Goal: Task Accomplishment & Management: Manage account settings

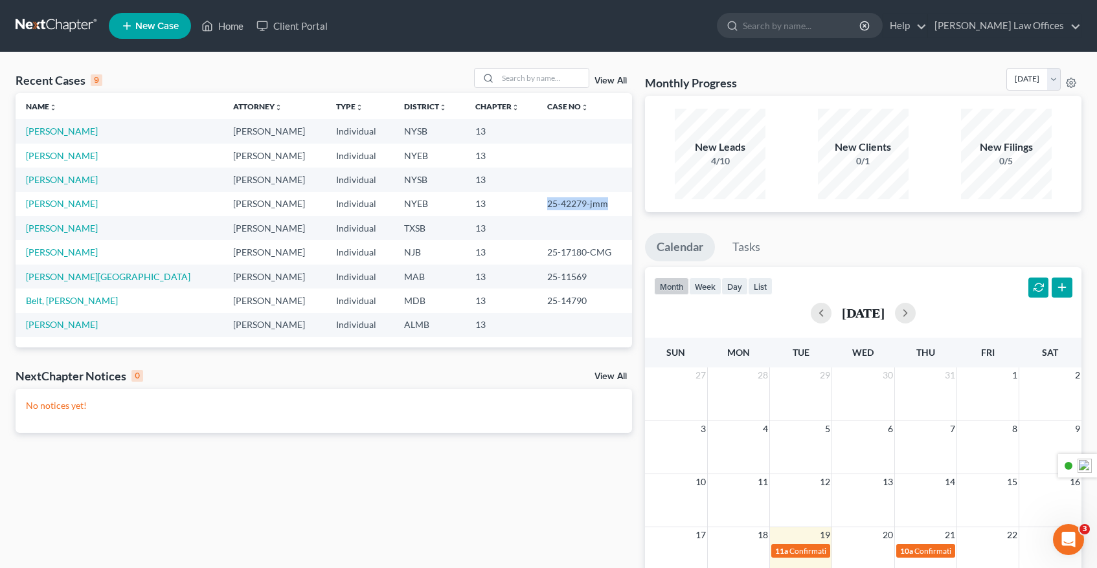
drag, startPoint x: 585, startPoint y: 205, endPoint x: 524, endPoint y: 205, distance: 61.5
click at [537, 205] on td "25-42279-jmm" at bounding box center [584, 204] width 95 height 24
copy td "25-42279-jmm"
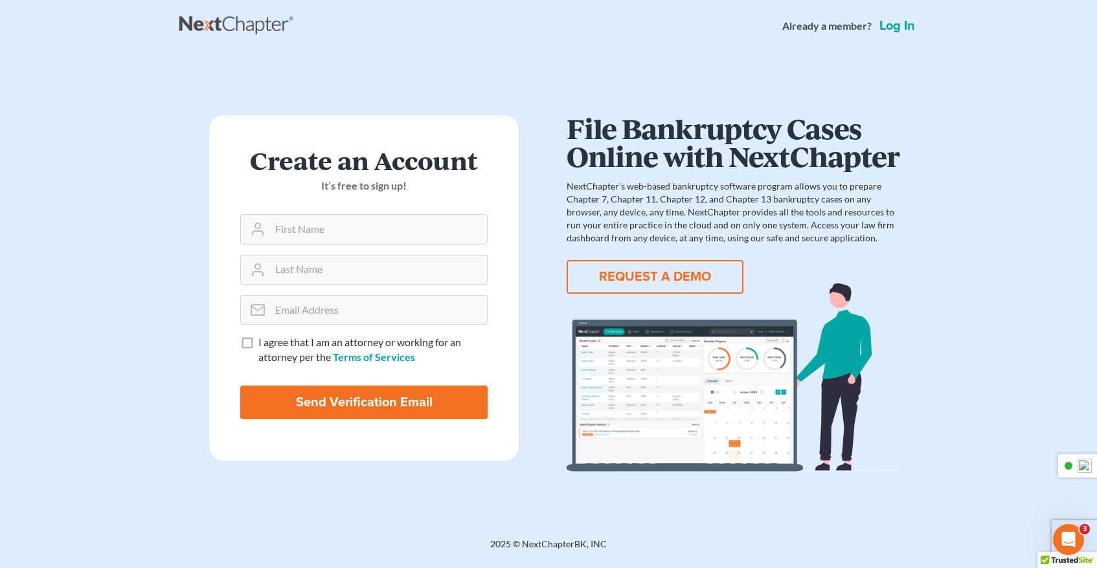
click at [905, 29] on link "Log in" at bounding box center [897, 25] width 41 height 13
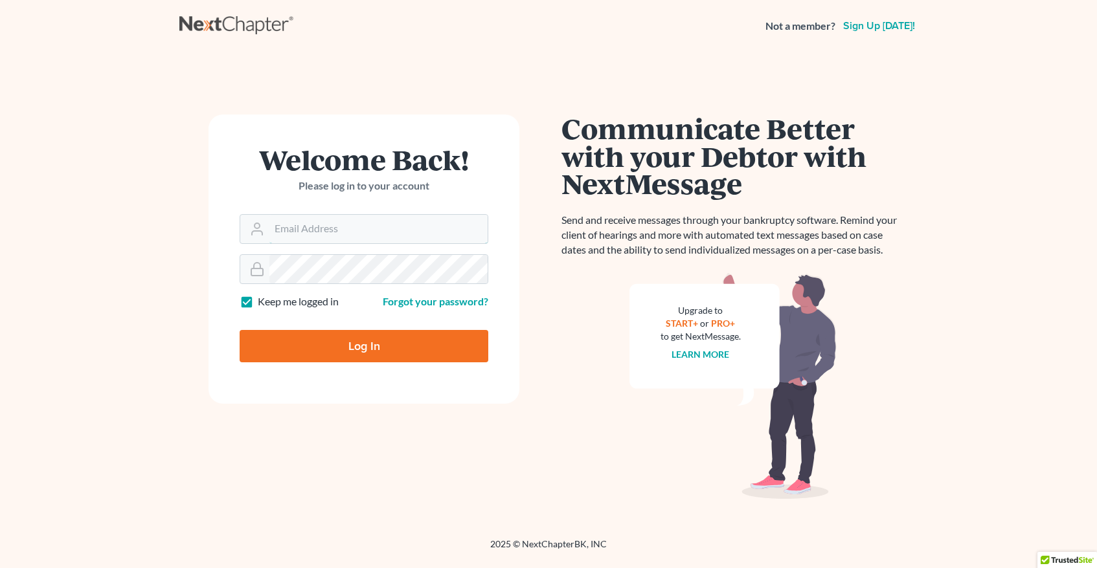
type input "[EMAIL_ADDRESS][DOMAIN_NAME]"
type input "Thinking..."
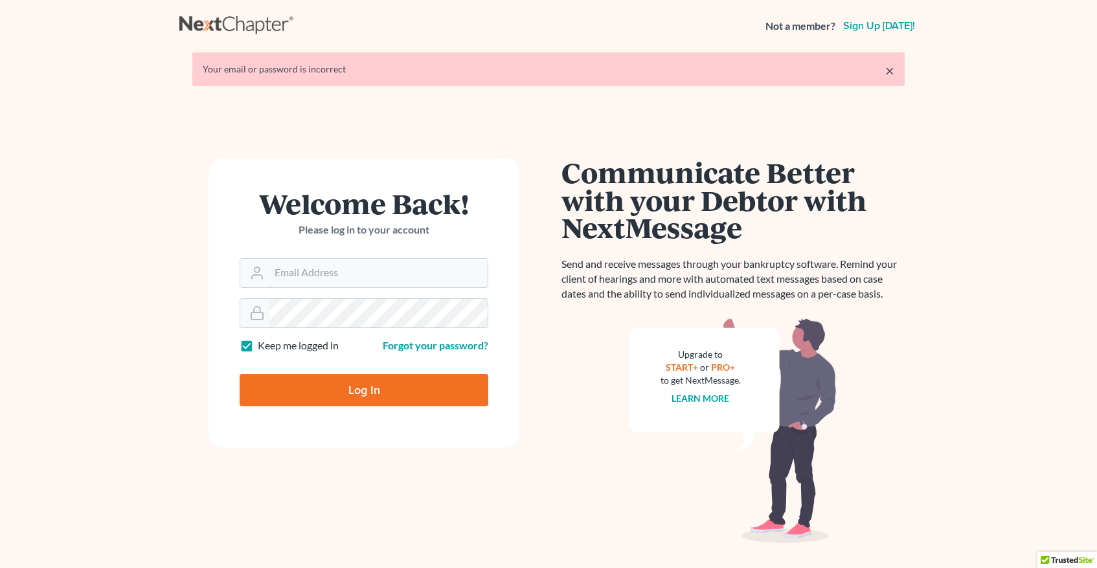
type input "mtreanor2025@gmail.com"
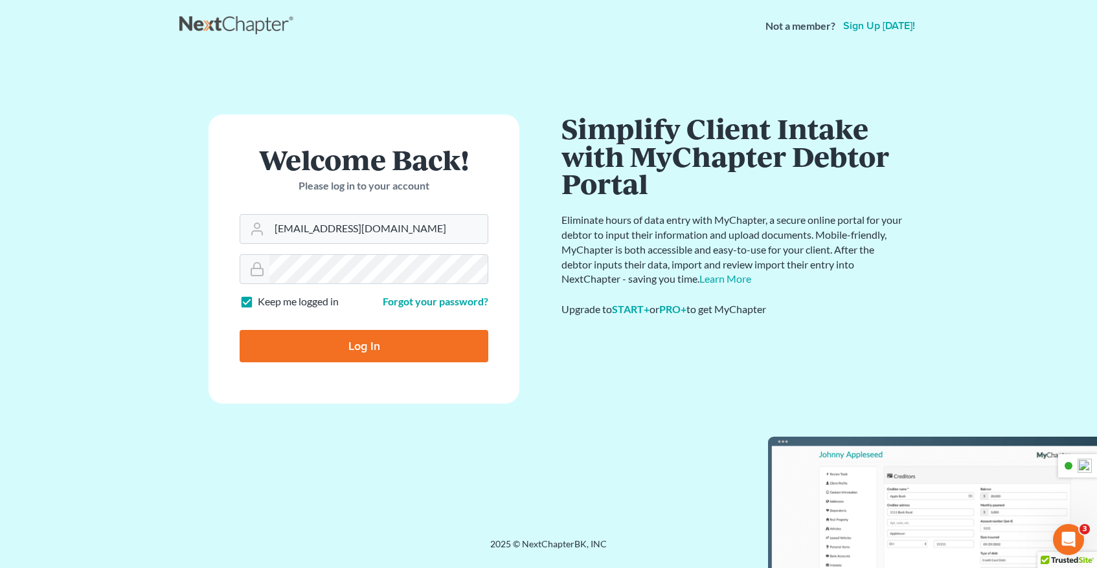
click at [371, 344] on input "Log In" at bounding box center [364, 346] width 249 height 32
type input "Thinking..."
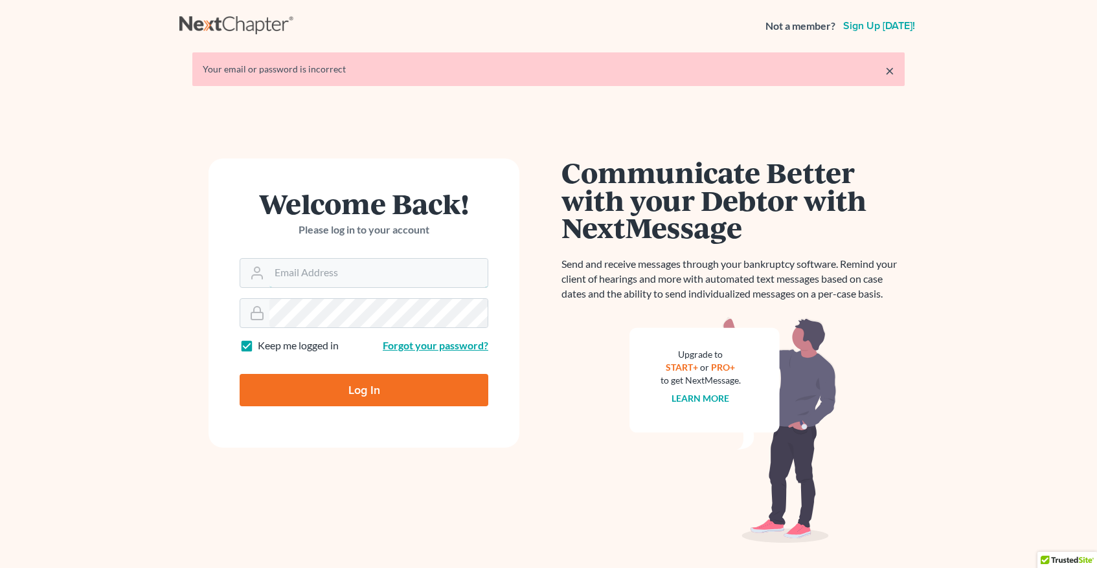
type input "[EMAIL_ADDRESS][DOMAIN_NAME]"
click at [368, 387] on input "Log In" at bounding box center [364, 390] width 249 height 32
type input "Thinking..."
type input "[EMAIL_ADDRESS][DOMAIN_NAME]"
click at [412, 275] on input "[EMAIL_ADDRESS][DOMAIN_NAME]" at bounding box center [378, 273] width 218 height 28
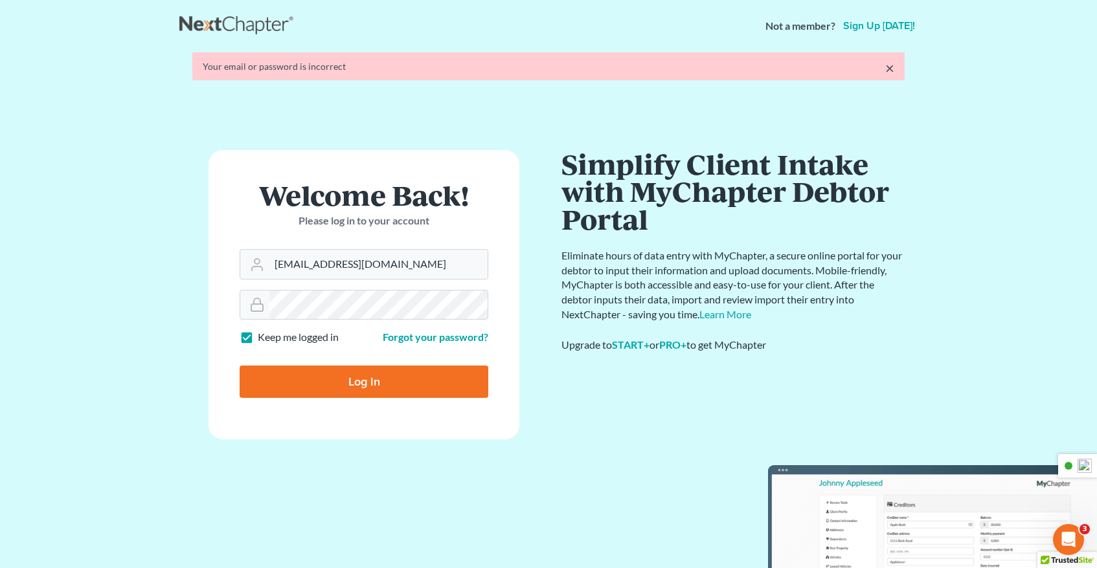
click at [417, 275] on form "Welcome Back! Please log in to your account Email Address mtreanor2025@gmail.co…" at bounding box center [363, 294] width 311 height 289
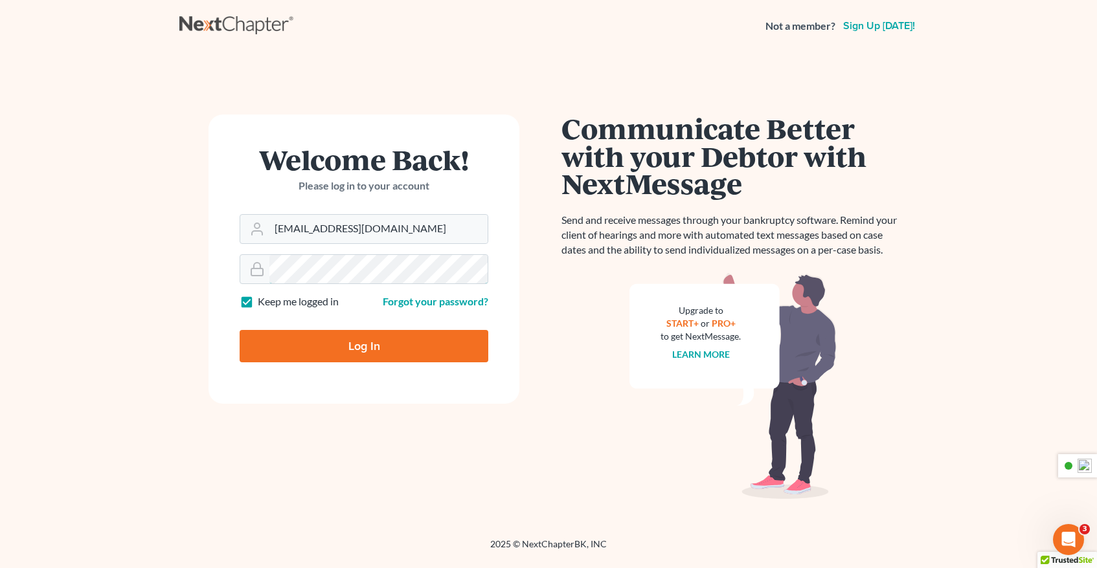
drag, startPoint x: 417, startPoint y: 275, endPoint x: 230, endPoint y: 264, distance: 186.8
click at [230, 264] on form "Welcome Back! Please log in to your account Email Address mtreanor2025@gmail.co…" at bounding box center [363, 259] width 311 height 289
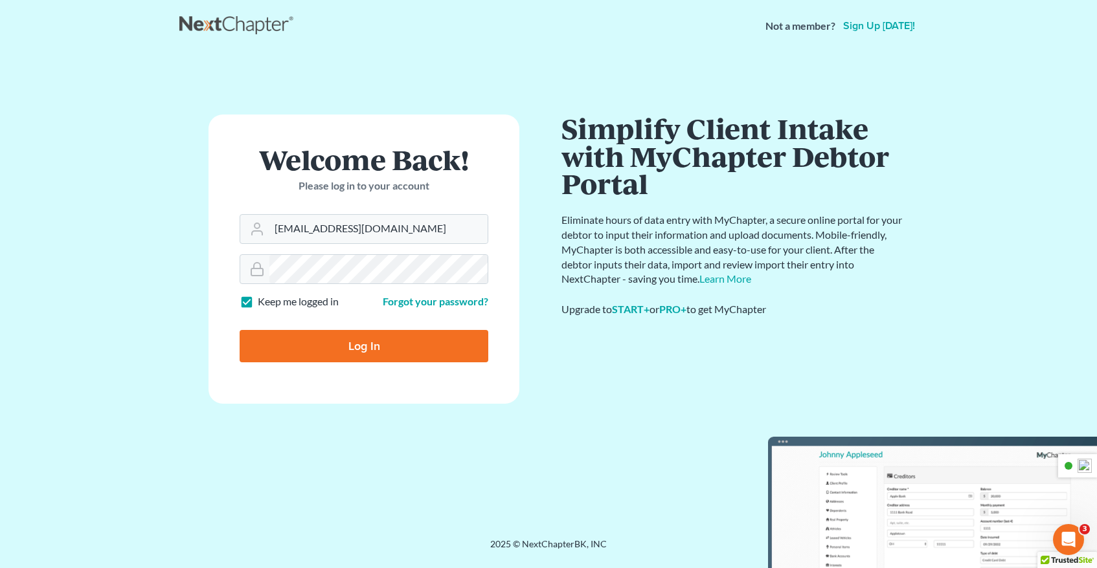
click at [385, 344] on input "Log In" at bounding box center [364, 346] width 249 height 32
type input "Thinking..."
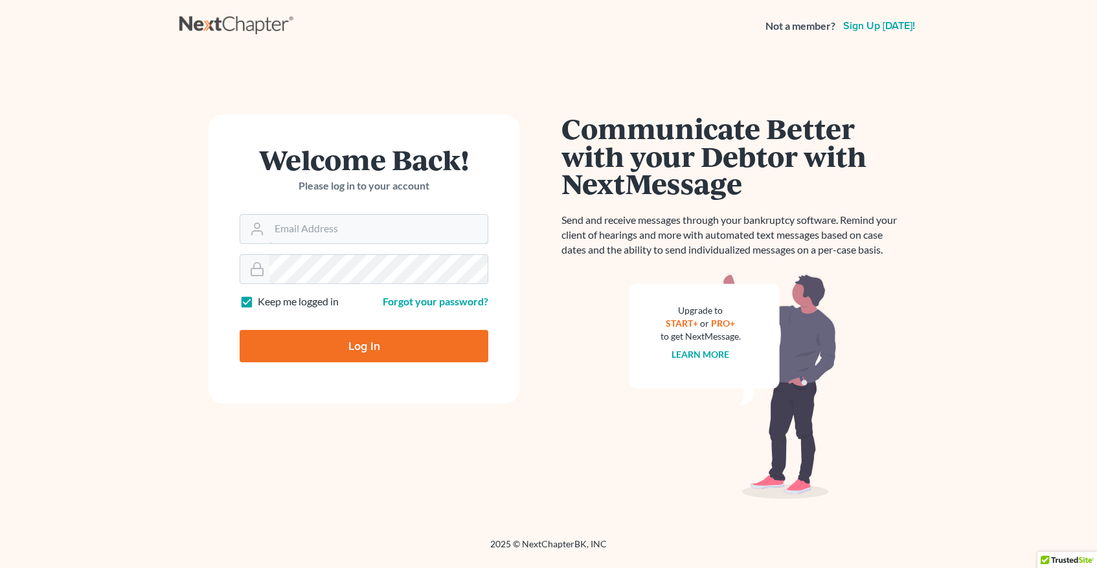
type input "[EMAIL_ADDRESS][DOMAIN_NAME]"
type input "Thinking..."
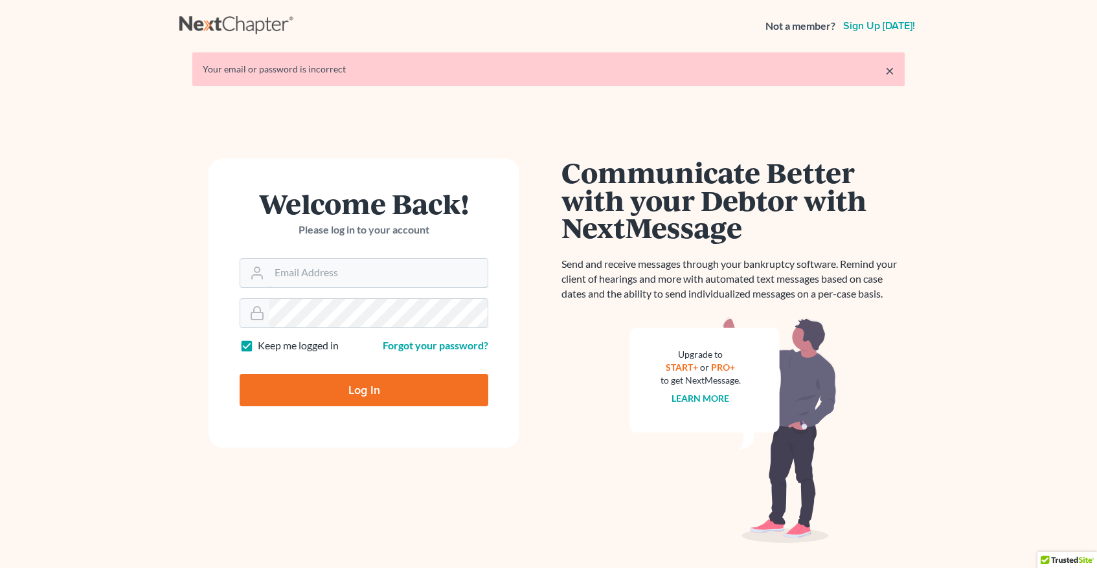
type input "[EMAIL_ADDRESS][DOMAIN_NAME]"
click at [363, 385] on input "Log In" at bounding box center [364, 390] width 249 height 32
type input "Thinking..."
type input "[EMAIL_ADDRESS][DOMAIN_NAME]"
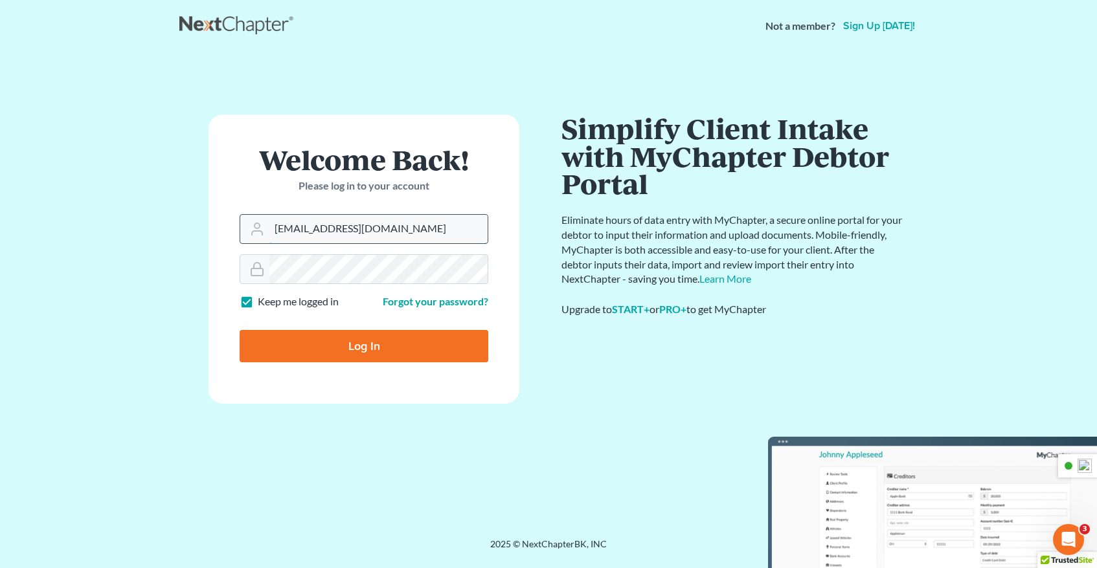
click at [402, 230] on input "[EMAIL_ADDRESS][DOMAIN_NAME]" at bounding box center [378, 229] width 218 height 28
drag, startPoint x: 409, startPoint y: 230, endPoint x: 253, endPoint y: 231, distance: 156.7
click at [253, 231] on div "[EMAIL_ADDRESS][DOMAIN_NAME]" at bounding box center [364, 229] width 249 height 30
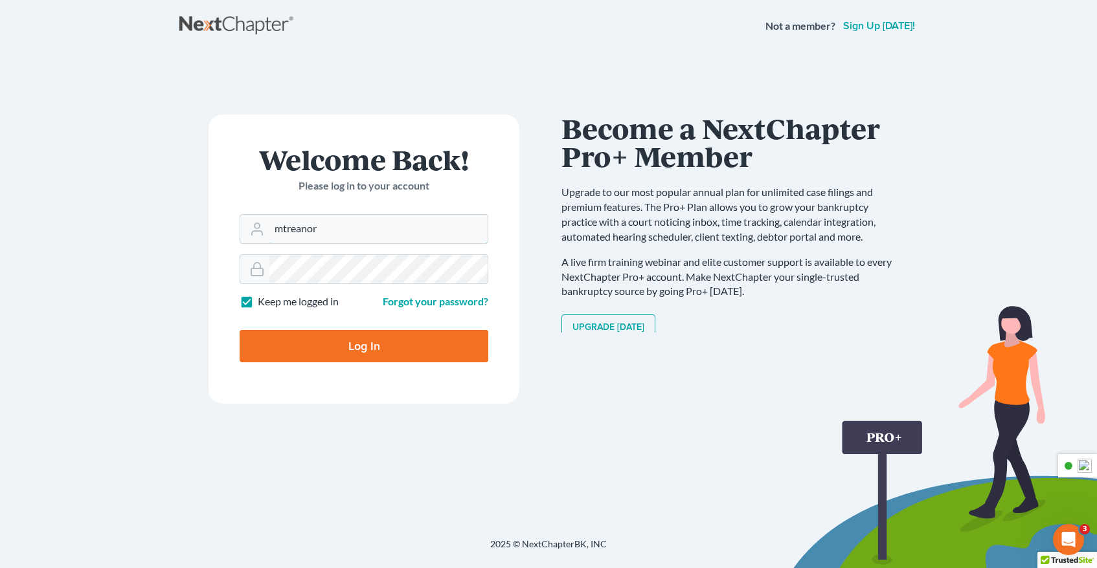
type input "[EMAIL_ADDRESS][PERSON_NAME][DOMAIN_NAME]"
click at [388, 352] on input "Log In" at bounding box center [364, 346] width 249 height 32
type input "Thinking..."
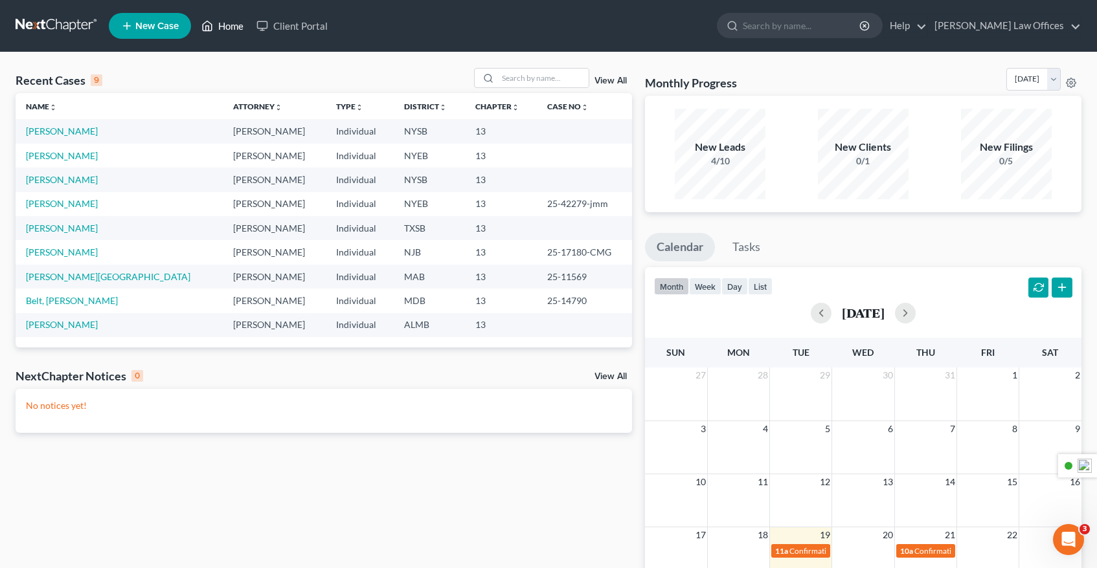
click at [240, 29] on link "Home" at bounding box center [222, 25] width 55 height 23
click at [232, 28] on link "Home" at bounding box center [222, 25] width 55 height 23
click at [320, 29] on link "Client Portal" at bounding box center [292, 25] width 84 height 23
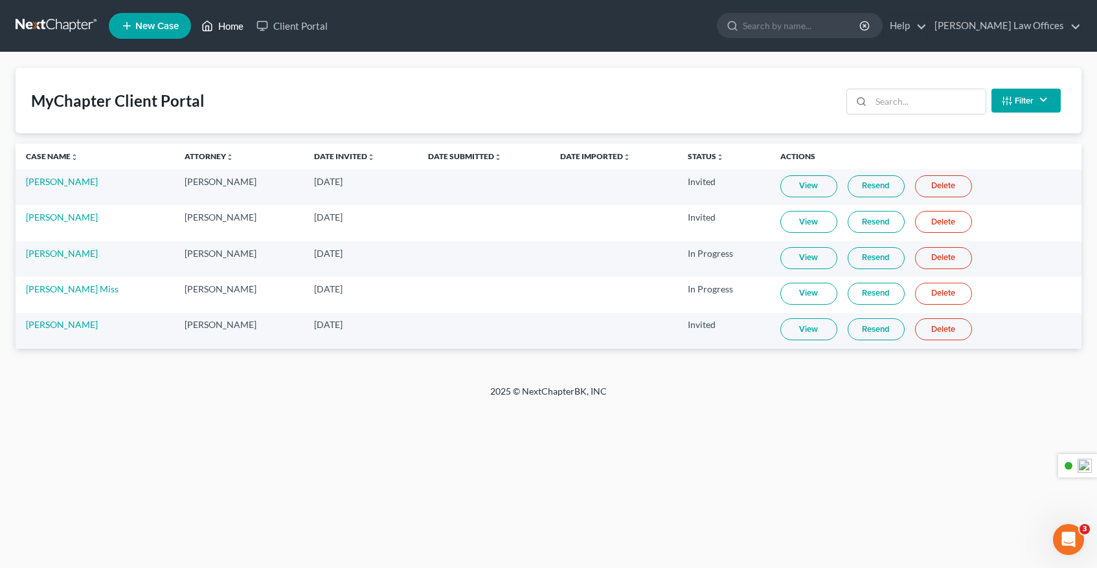
click at [228, 28] on link "Home" at bounding box center [222, 25] width 55 height 23
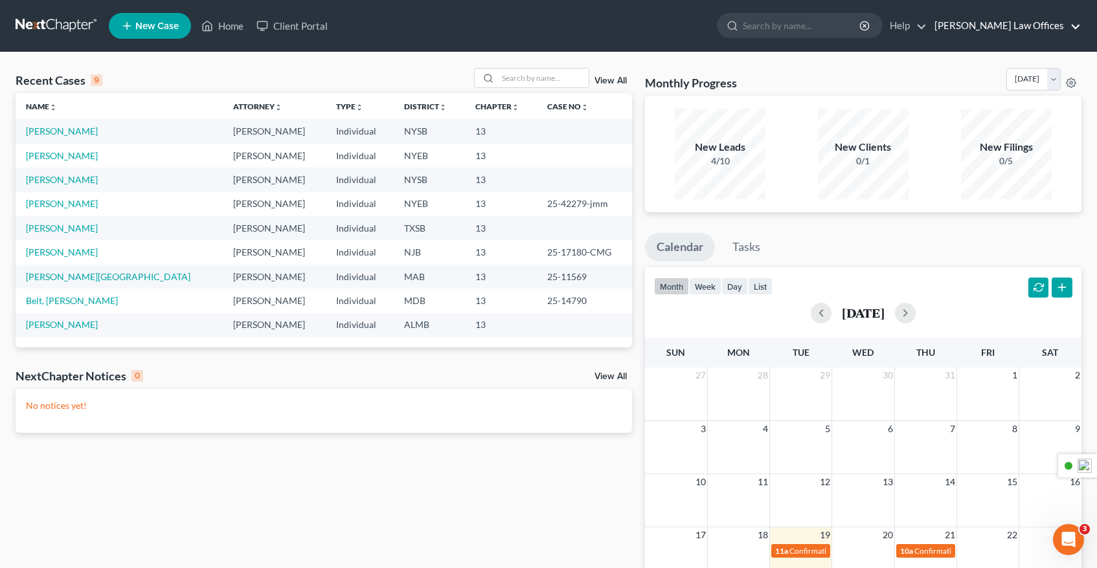
click at [1007, 25] on link "[PERSON_NAME] Law Offices" at bounding box center [1004, 25] width 153 height 23
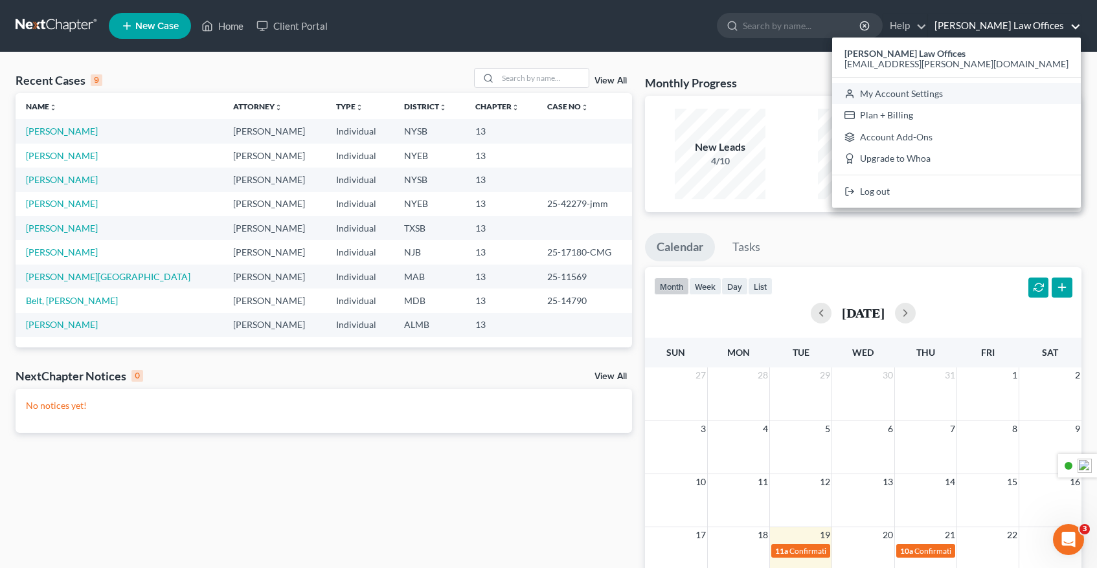
click at [998, 91] on link "My Account Settings" at bounding box center [956, 94] width 249 height 22
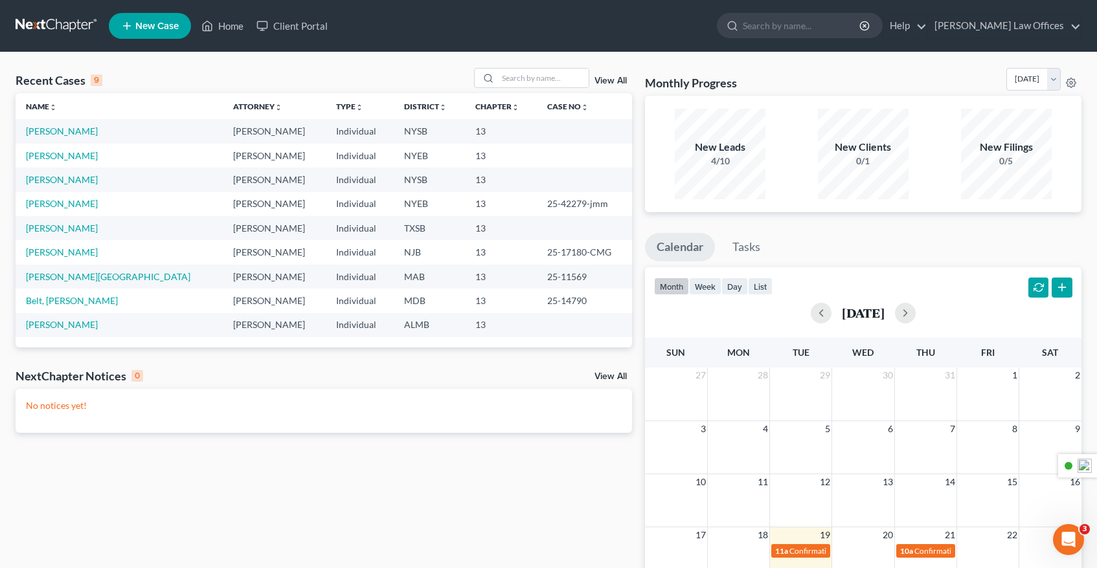
select select "53"
select select "24"
select select "35"
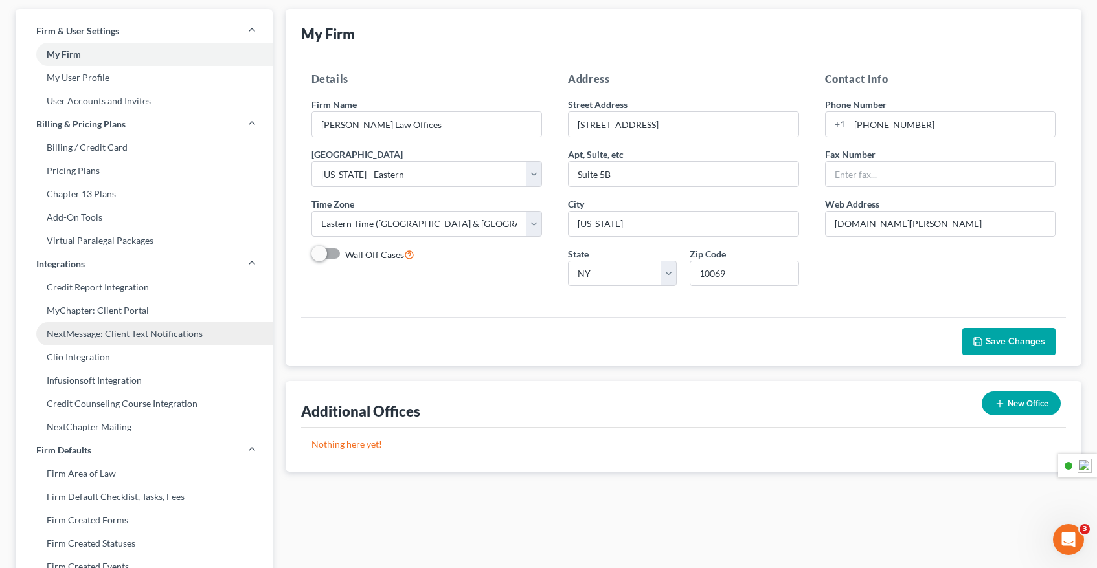
scroll to position [118, 0]
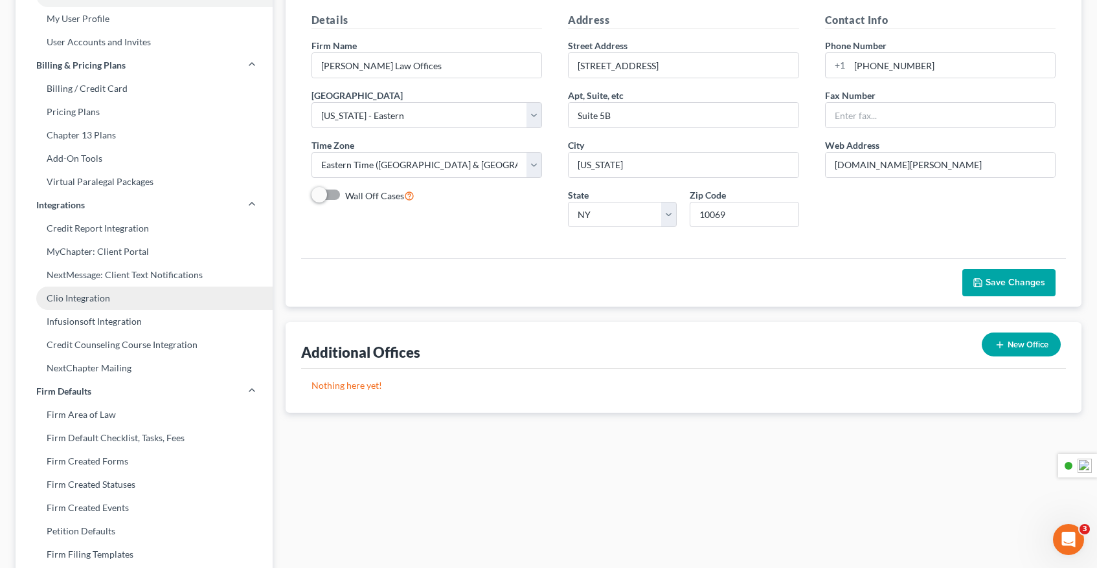
click at [105, 299] on link "Clio Integration" at bounding box center [144, 298] width 257 height 23
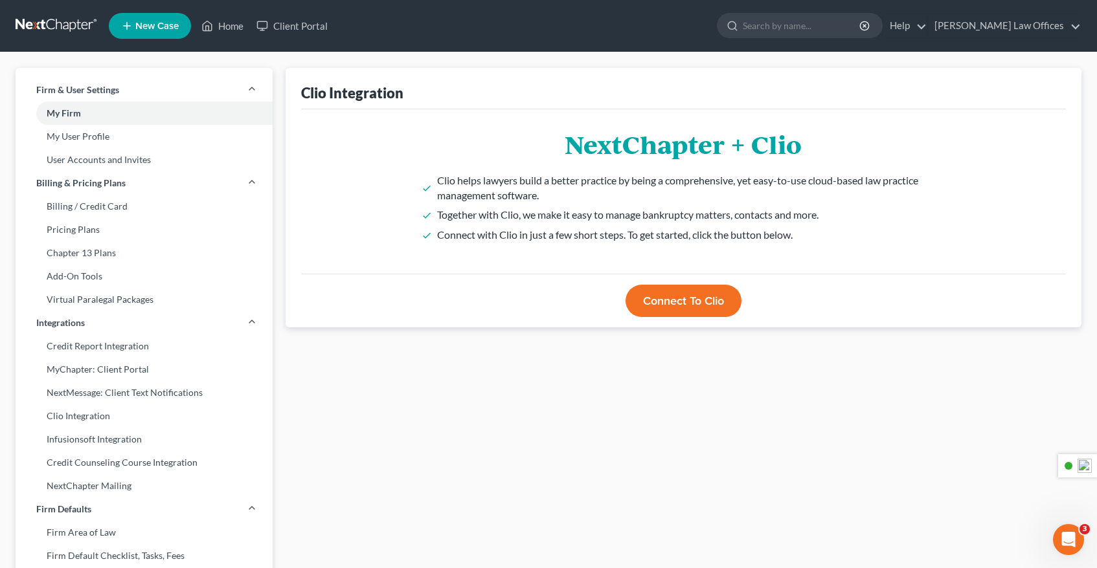
click at [697, 302] on button "Connect to Clio" at bounding box center [683, 301] width 116 height 32
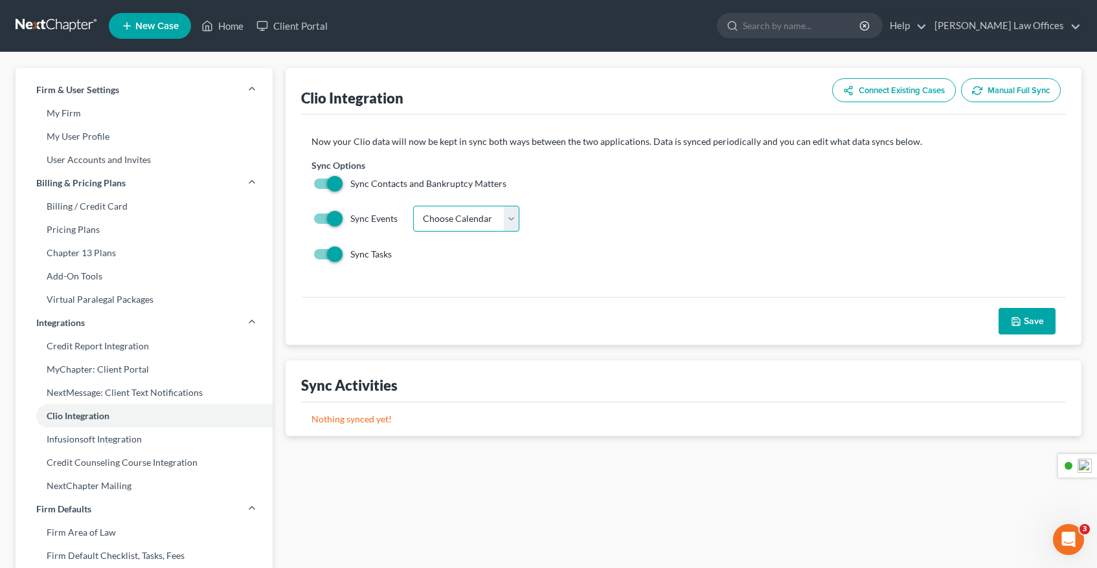
click at [519, 221] on select "Choose Calendar [PERSON_NAME] Firm" at bounding box center [466, 219] width 106 height 26
select select "0"
click at [413, 206] on select "Choose Calendar [PERSON_NAME] Firm" at bounding box center [466, 219] width 106 height 26
click at [1040, 319] on button "Save" at bounding box center [1026, 321] width 57 height 27
